Goal: Task Accomplishment & Management: Complete application form

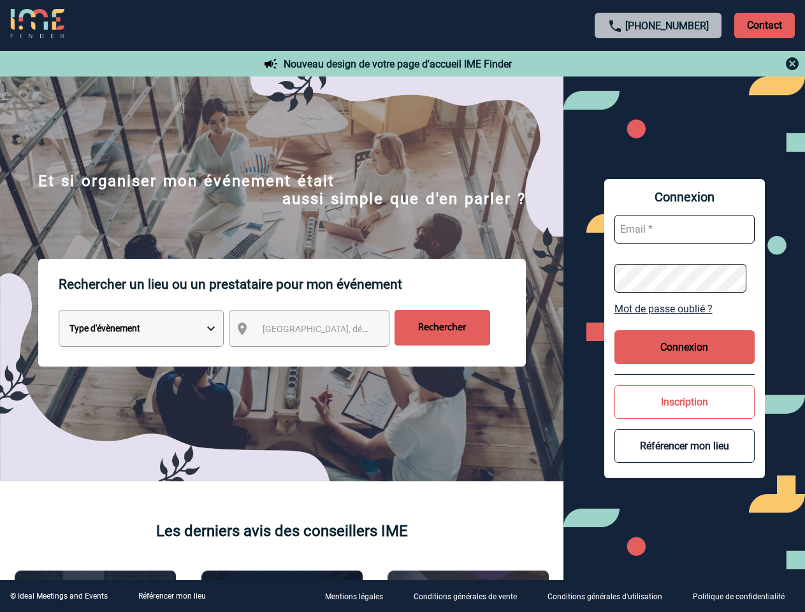
click at [402, 306] on p "Rechercher un lieu ou un prestataire pour mon événement" at bounding box center [292, 284] width 467 height 51
click at [764, 25] on p "Contact" at bounding box center [764, 25] width 61 height 25
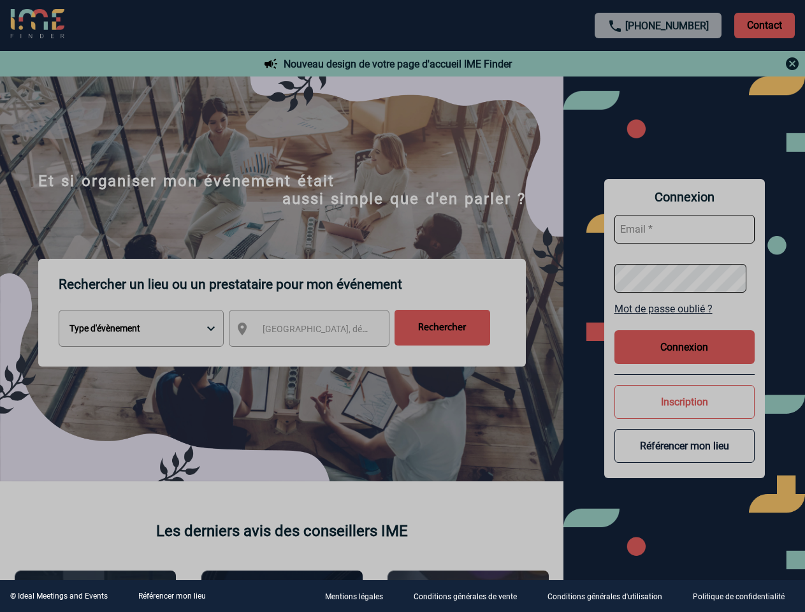
click at [658, 64] on div at bounding box center [402, 306] width 805 height 612
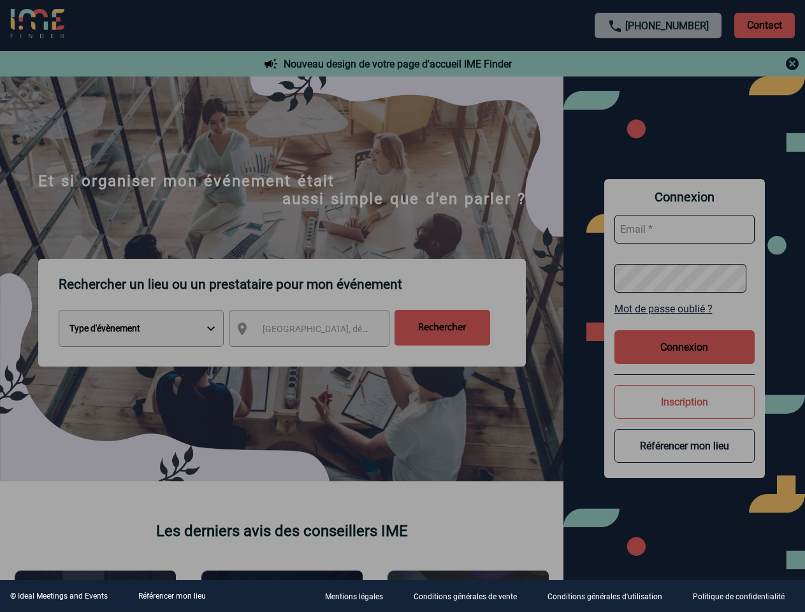
click at [321, 331] on div at bounding box center [402, 306] width 805 height 612
click at [684, 308] on div at bounding box center [402, 306] width 805 height 612
click at [684, 347] on div at bounding box center [402, 306] width 805 height 612
click at [684, 401] on div at bounding box center [402, 306] width 805 height 612
click at [684, 445] on div at bounding box center [402, 306] width 805 height 612
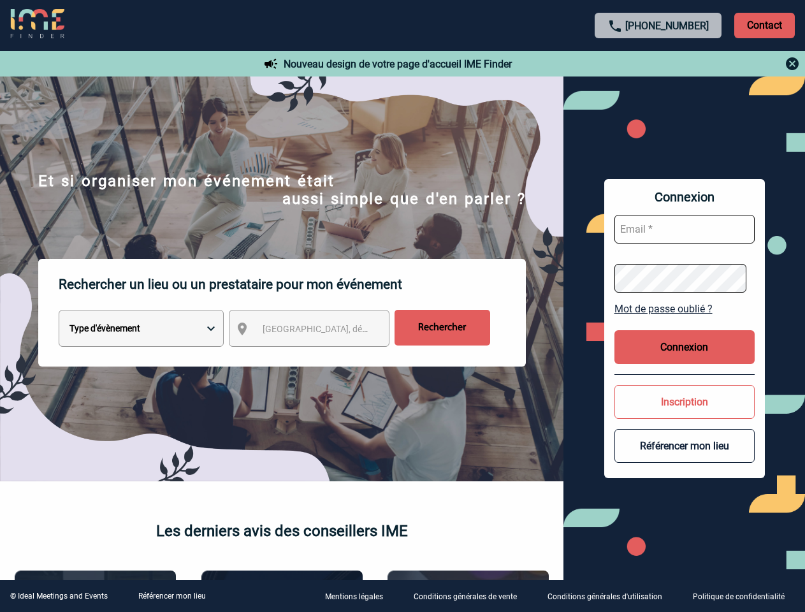
click at [171, 596] on link "Référencer mon lieu" at bounding box center [172, 595] width 68 height 9
